Goal: Navigation & Orientation: Find specific page/section

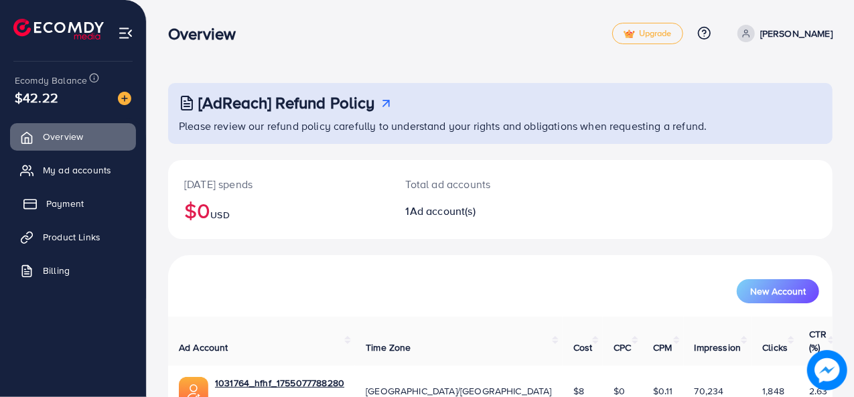
click at [69, 200] on span "Payment" at bounding box center [65, 203] width 38 height 13
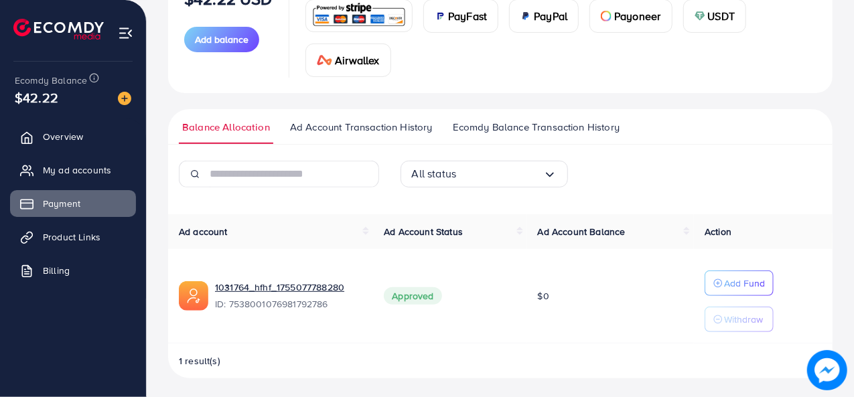
scroll to position [202, 0]
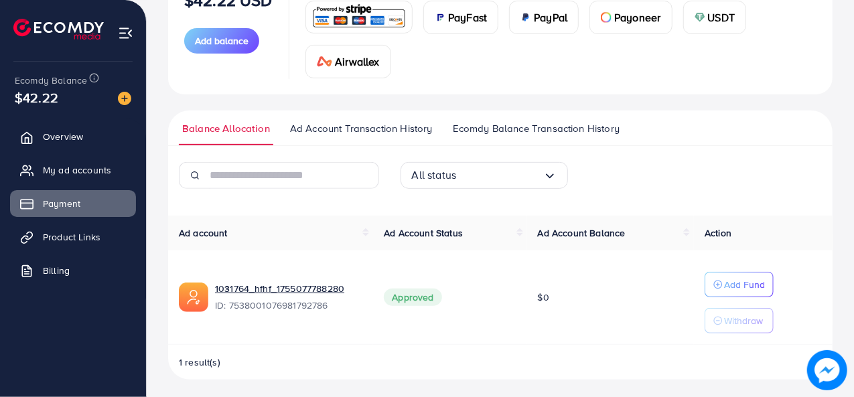
click at [545, 175] on icon "Search for option" at bounding box center [549, 176] width 13 height 13
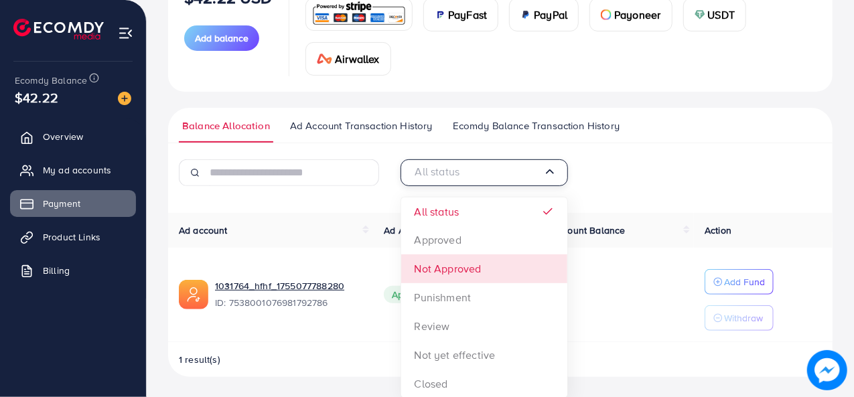
scroll to position [204, 0]
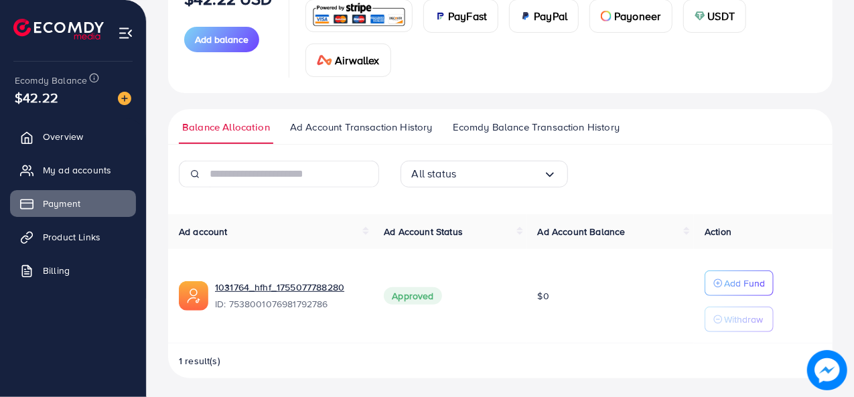
click at [547, 182] on div "All status Loading..." at bounding box center [485, 174] width 168 height 27
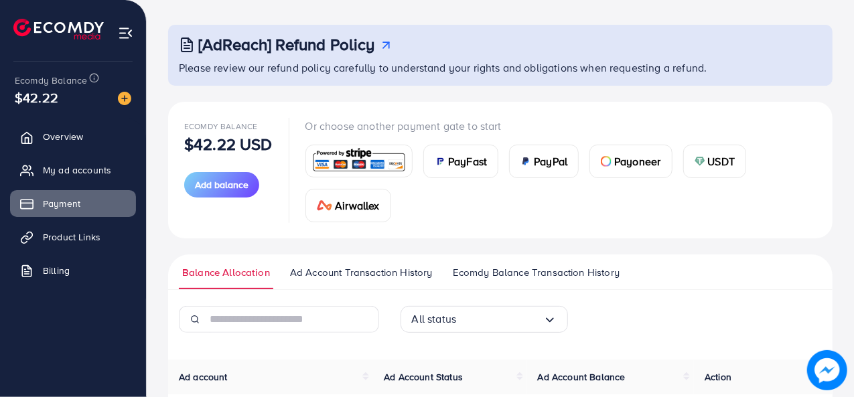
scroll to position [56, 0]
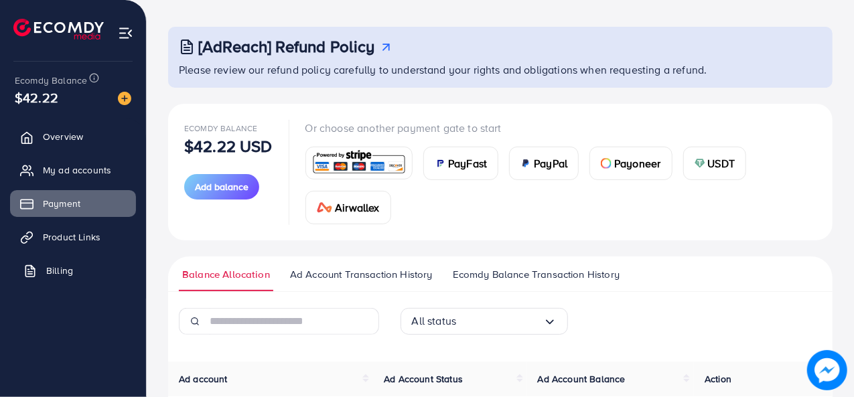
click at [76, 263] on link "Billing" at bounding box center [73, 270] width 126 height 27
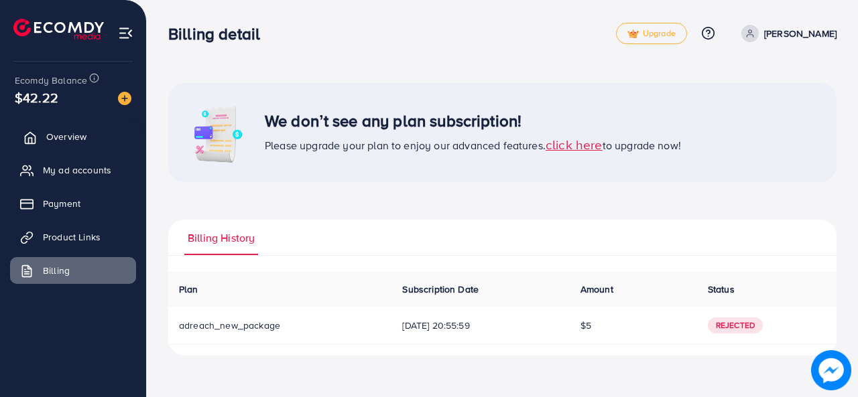
click at [58, 133] on span "Overview" at bounding box center [66, 136] width 40 height 13
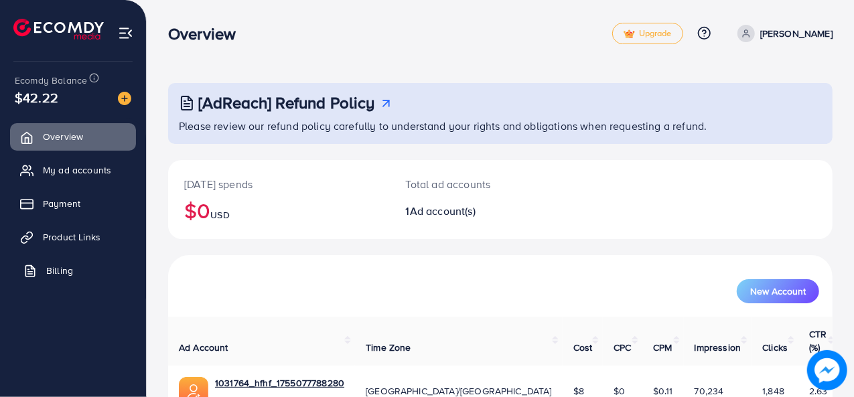
click at [71, 277] on link "Billing" at bounding box center [73, 270] width 126 height 27
